Goal: Share content

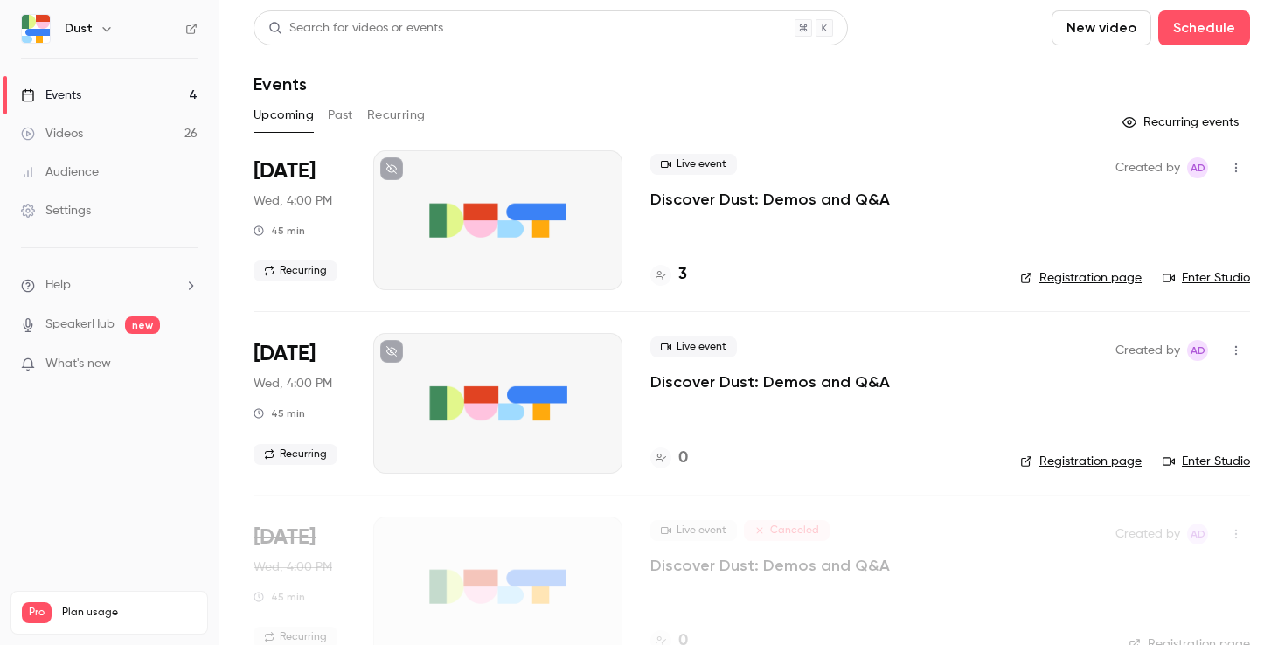
click at [676, 274] on div "3" at bounding box center [668, 275] width 37 height 24
click at [747, 196] on p "Discover Dust: Demos and Q&A" at bounding box center [770, 199] width 240 height 21
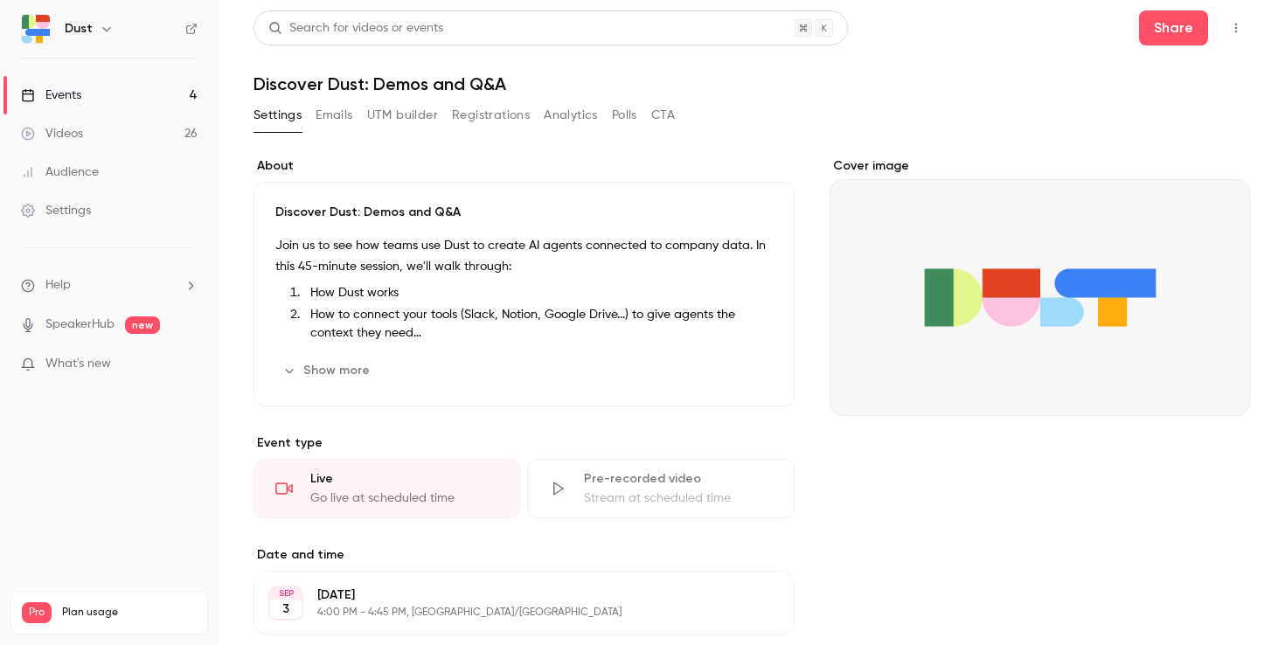
click at [334, 355] on div "Discover Dust: Demos and Q&A Join us to see how teams use Dust to create AI age…" at bounding box center [524, 294] width 541 height 225
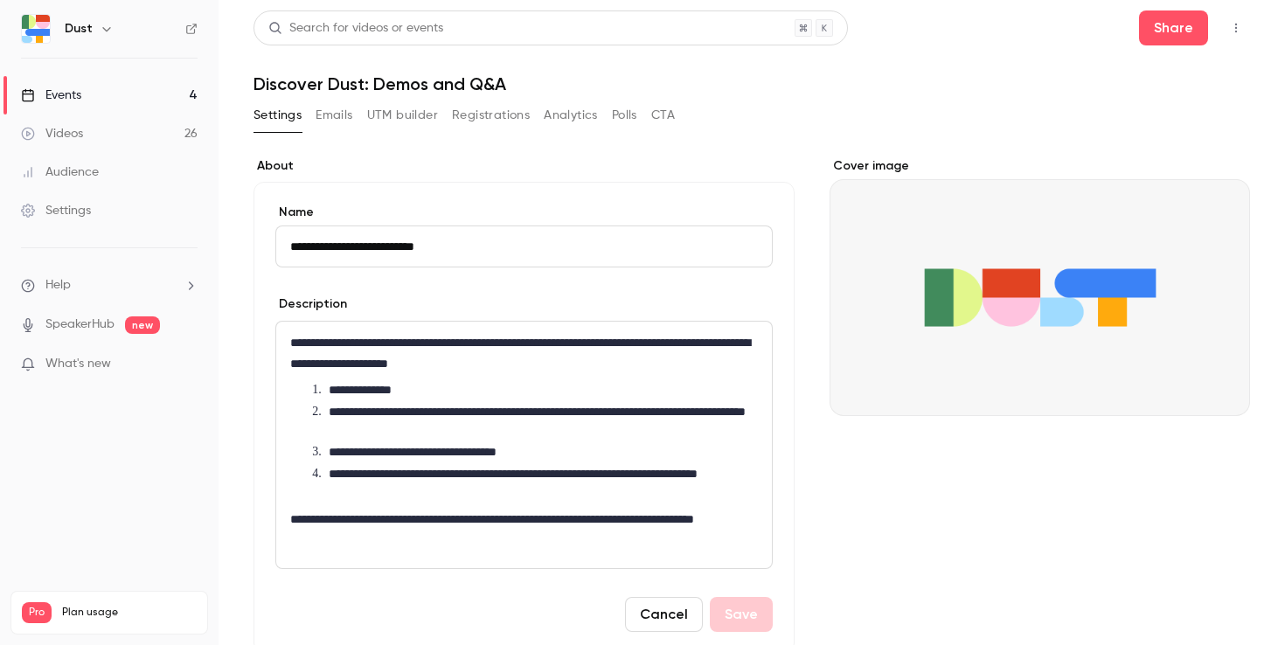
click at [1209, 35] on div "Share" at bounding box center [1194, 27] width 111 height 35
click at [1184, 35] on button "Share" at bounding box center [1173, 27] width 69 height 35
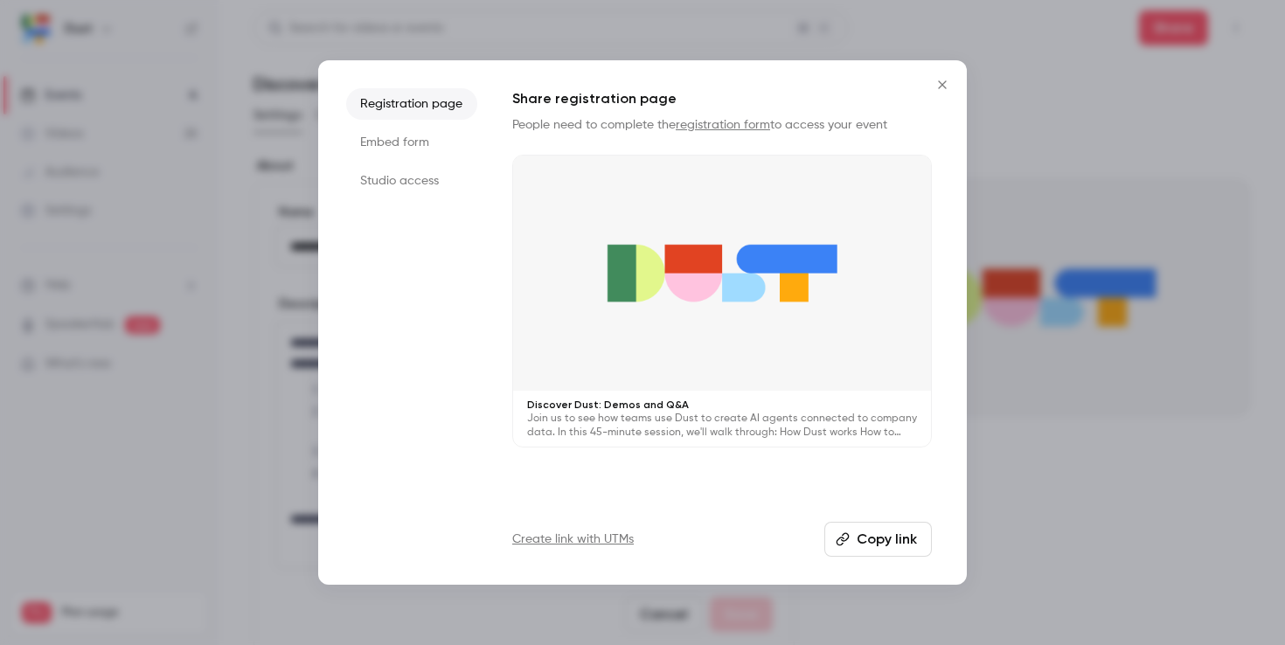
click at [863, 528] on button "Copy link" at bounding box center [878, 539] width 108 height 35
